Goal: Task Accomplishment & Management: Complete application form

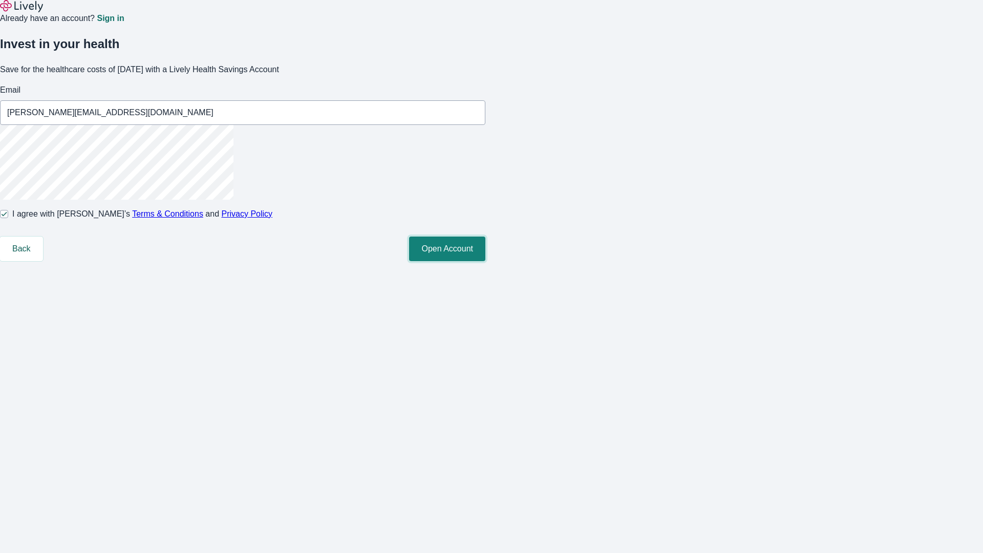
click at [486, 261] on button "Open Account" at bounding box center [447, 249] width 76 height 25
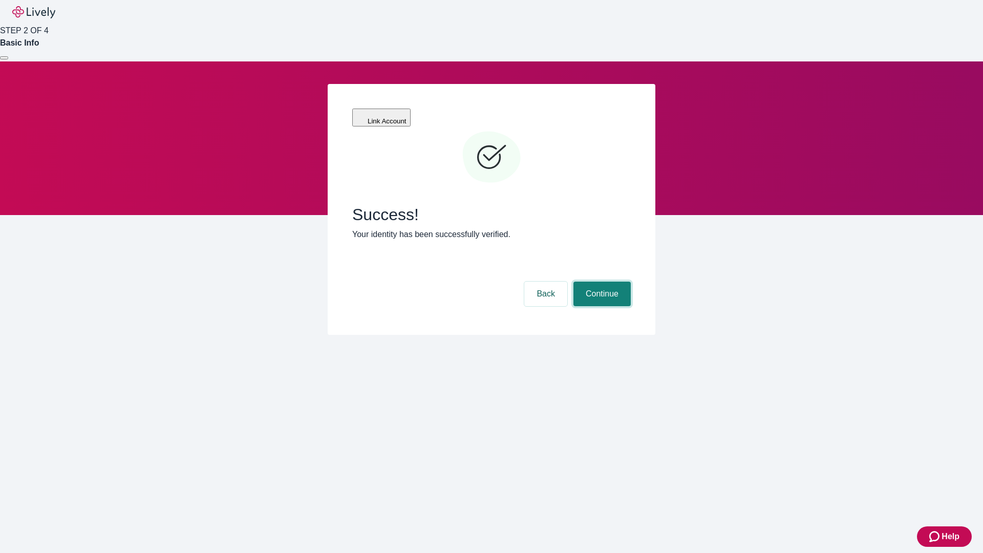
click at [601, 282] on button "Continue" at bounding box center [602, 294] width 57 height 25
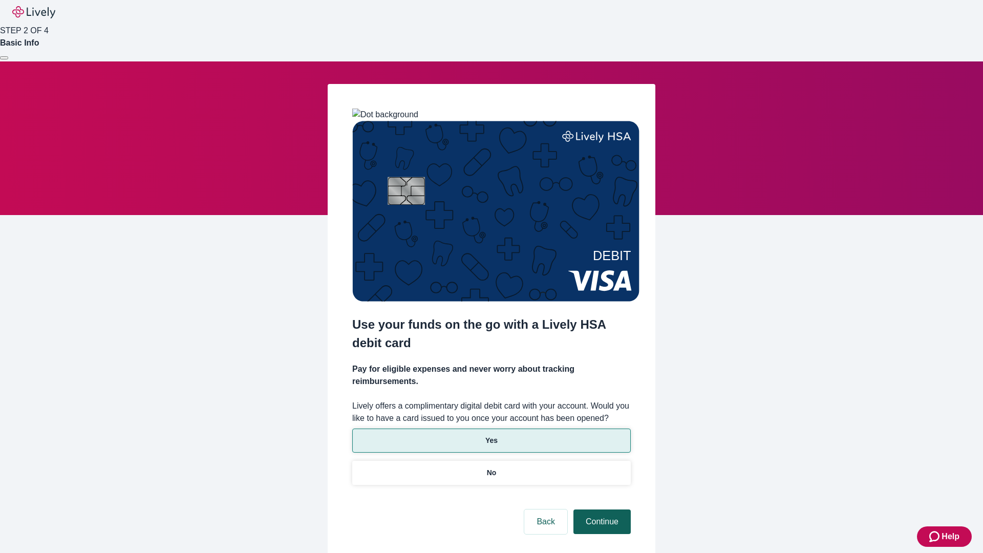
click at [491, 435] on p "Yes" at bounding box center [492, 440] width 12 height 11
click at [601, 510] on button "Continue" at bounding box center [602, 522] width 57 height 25
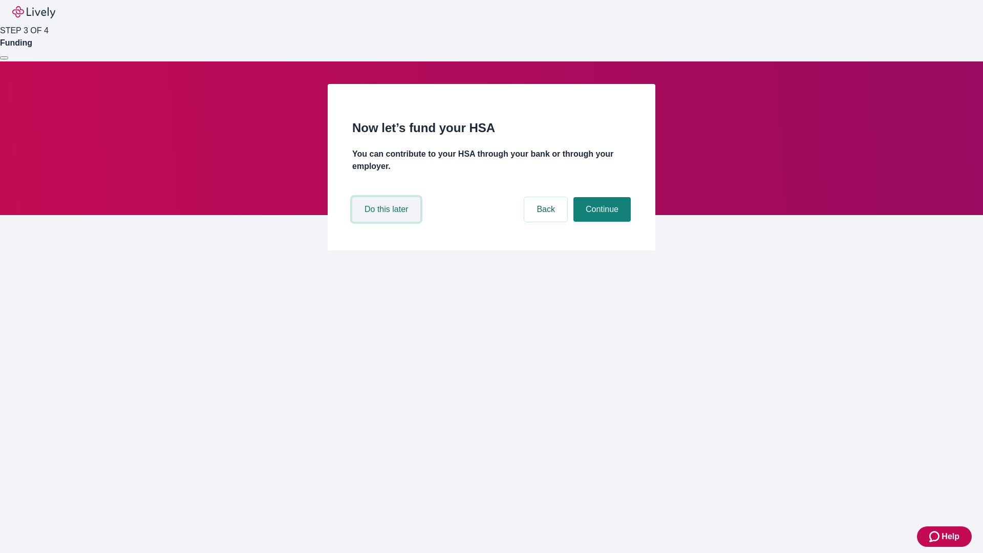
click at [388, 222] on button "Do this later" at bounding box center [386, 209] width 68 height 25
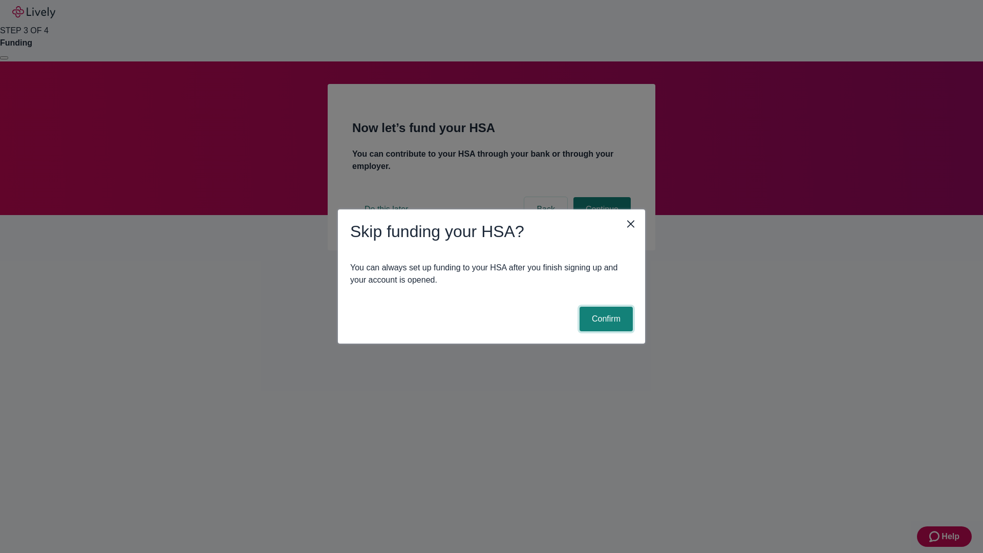
click at [605, 319] on button "Confirm" at bounding box center [606, 319] width 53 height 25
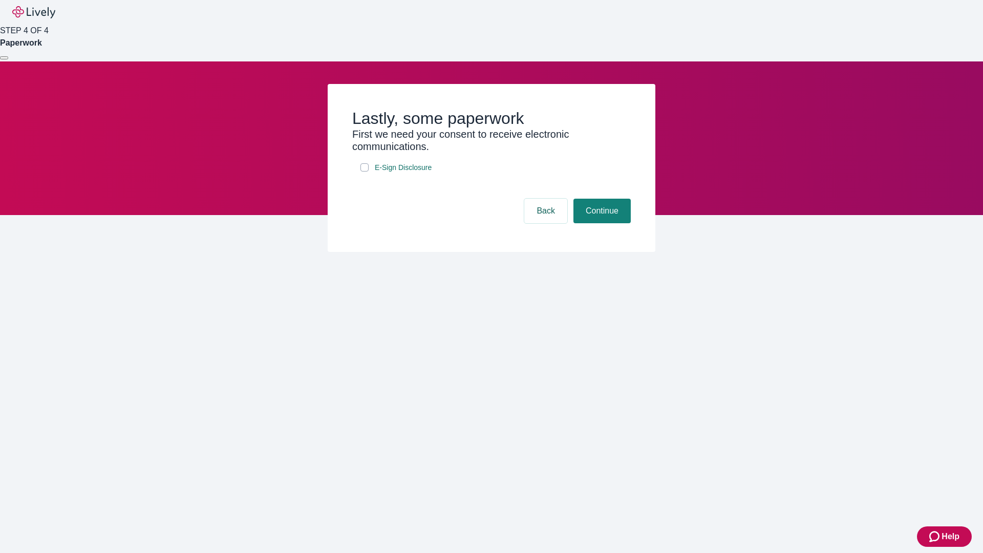
click at [365, 172] on input "E-Sign Disclosure" at bounding box center [365, 167] width 8 height 8
checkbox input "true"
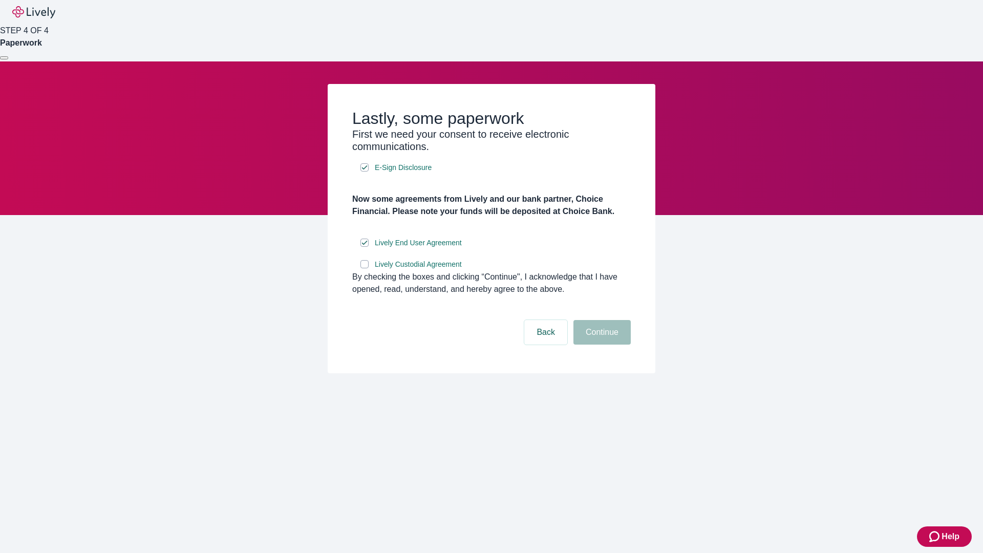
click at [365, 268] on input "Lively Custodial Agreement" at bounding box center [365, 264] width 8 height 8
checkbox input "true"
click at [601, 345] on button "Continue" at bounding box center [602, 332] width 57 height 25
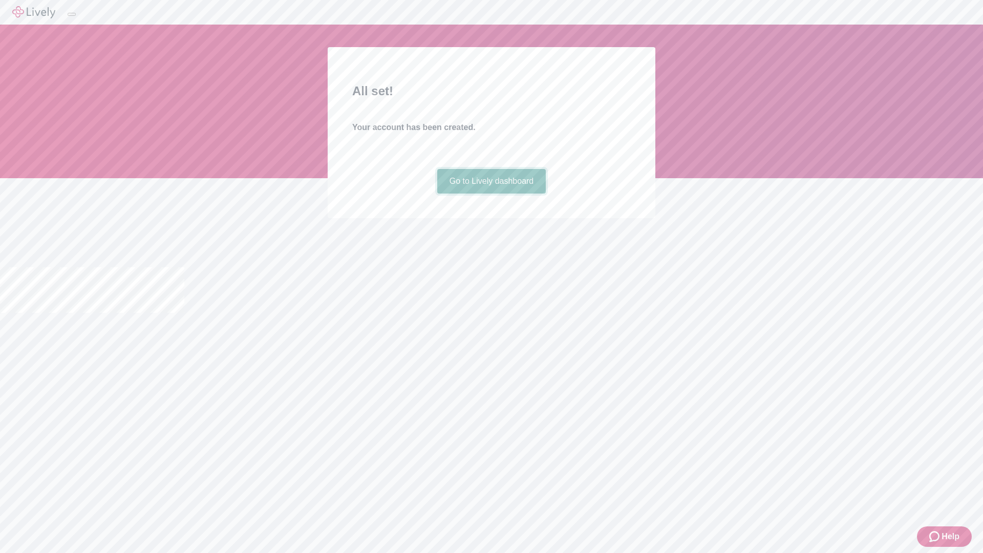
click at [491, 194] on link "Go to Lively dashboard" at bounding box center [491, 181] width 109 height 25
